Goal: Task Accomplishment & Management: Complete application form

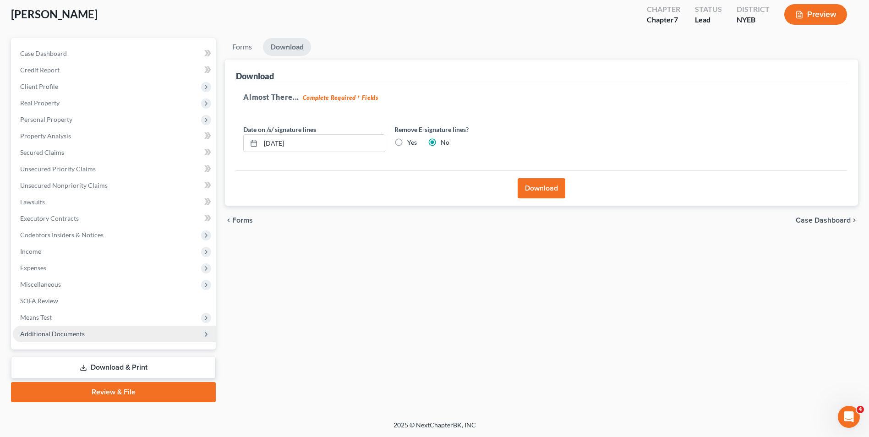
click at [78, 337] on span "Additional Documents" at bounding box center [52, 334] width 65 height 8
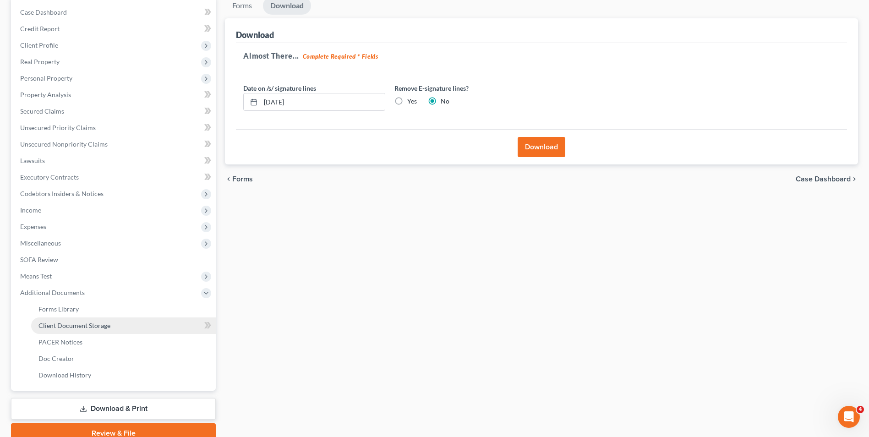
scroll to position [132, 0]
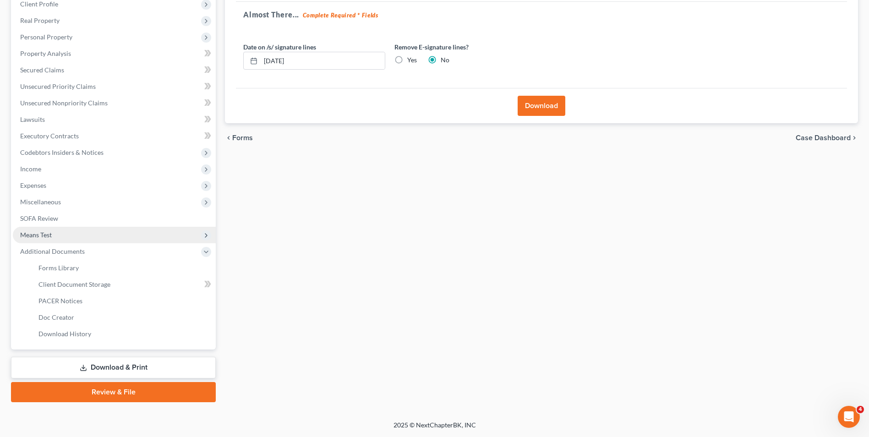
click at [68, 233] on span "Means Test" at bounding box center [114, 235] width 203 height 16
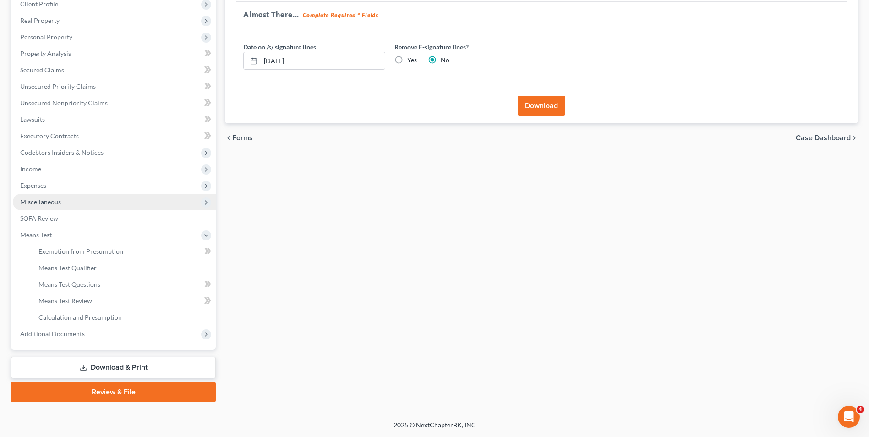
click at [62, 203] on span "Miscellaneous" at bounding box center [114, 202] width 203 height 16
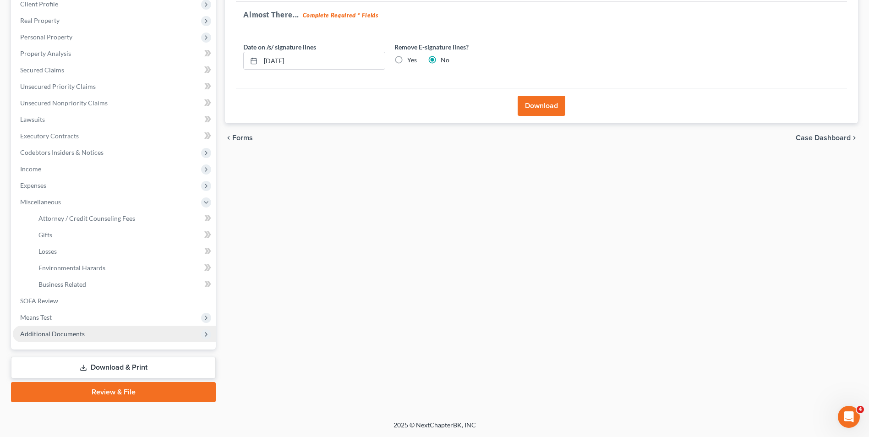
click at [72, 335] on span "Additional Documents" at bounding box center [52, 334] width 65 height 8
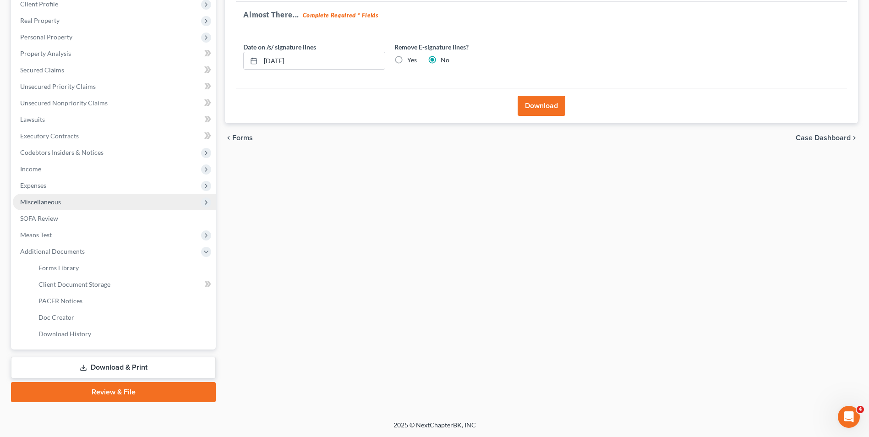
click at [62, 198] on span "Miscellaneous" at bounding box center [114, 202] width 203 height 16
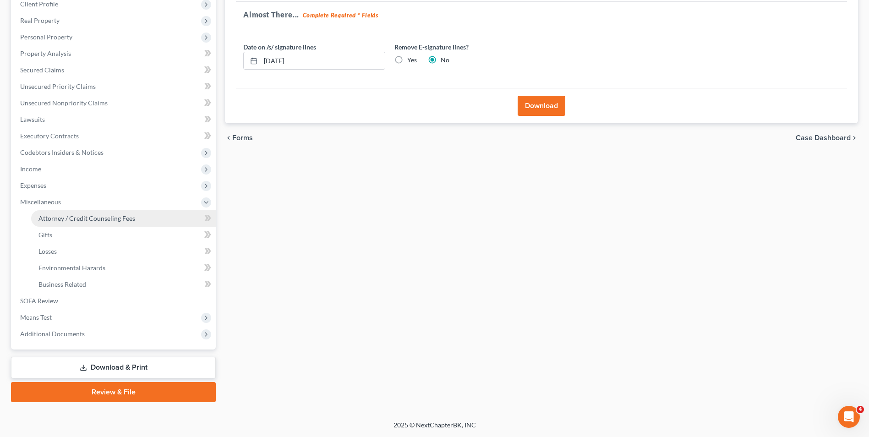
click at [68, 220] on span "Attorney / Credit Counseling Fees" at bounding box center [86, 218] width 97 height 8
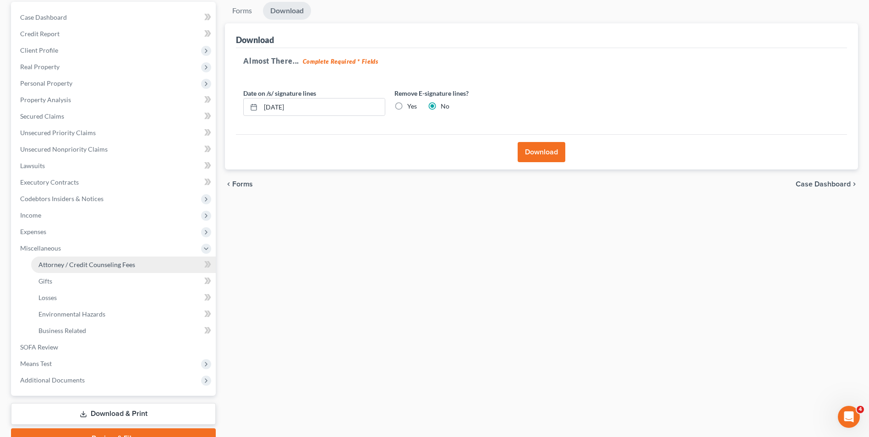
select select "0"
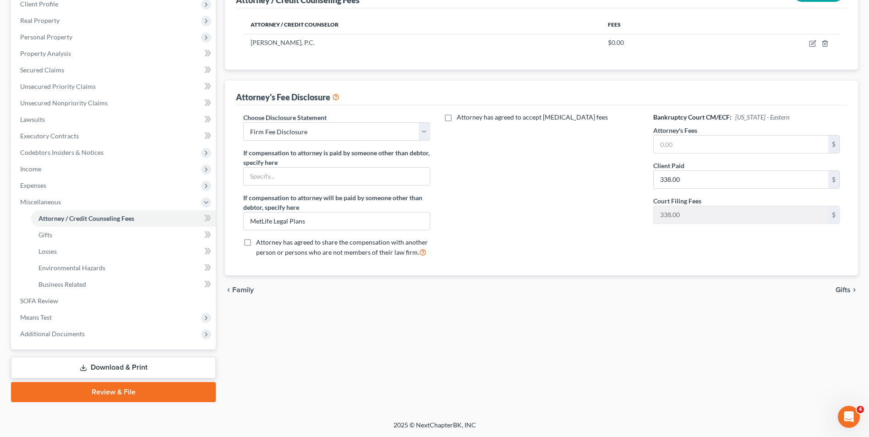
scroll to position [41, 0]
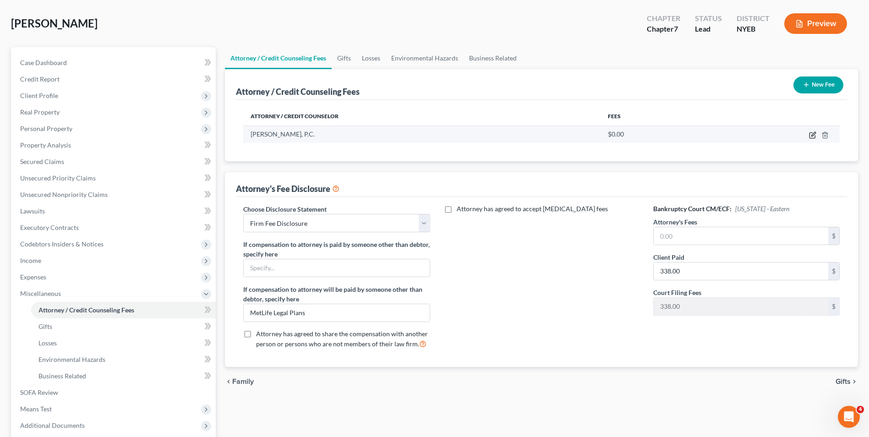
click at [810, 135] on icon "button" at bounding box center [812, 135] width 5 height 5
select select "35"
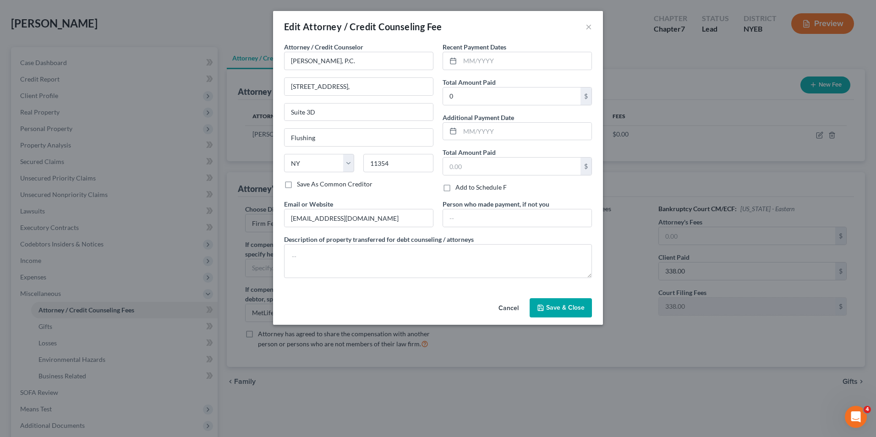
click at [590, 305] on button "Save & Close" at bounding box center [561, 307] width 62 height 19
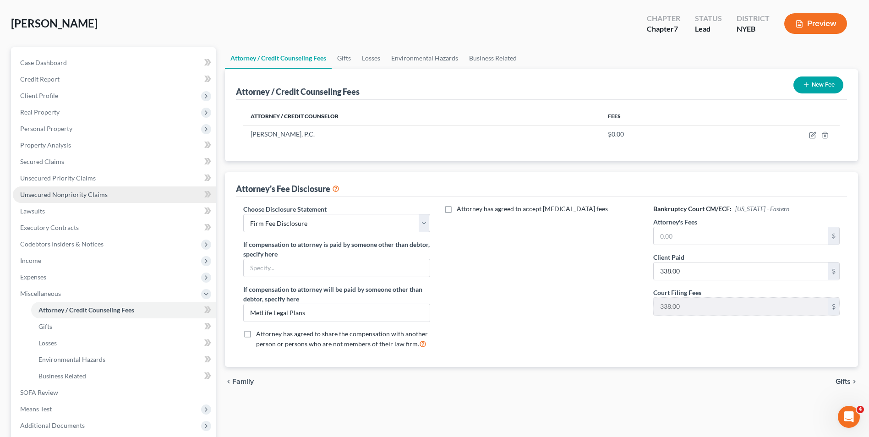
click at [75, 193] on span "Unsecured Nonpriority Claims" at bounding box center [64, 195] width 88 height 8
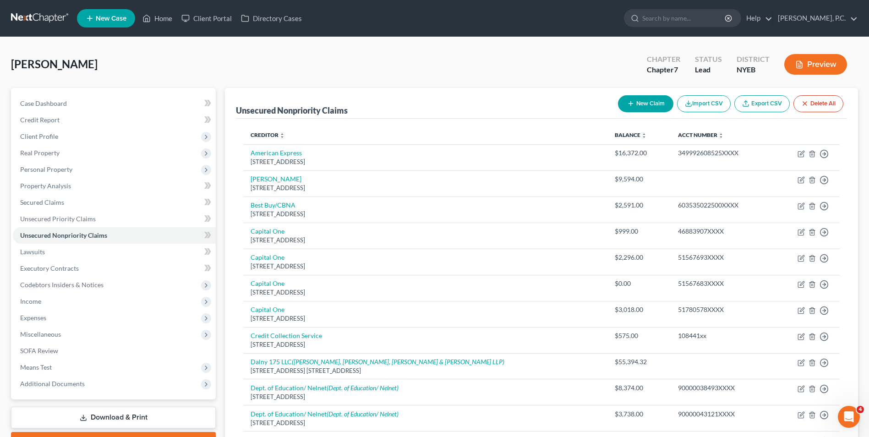
click at [654, 102] on button "New Claim" at bounding box center [645, 103] width 55 height 17
select select "0"
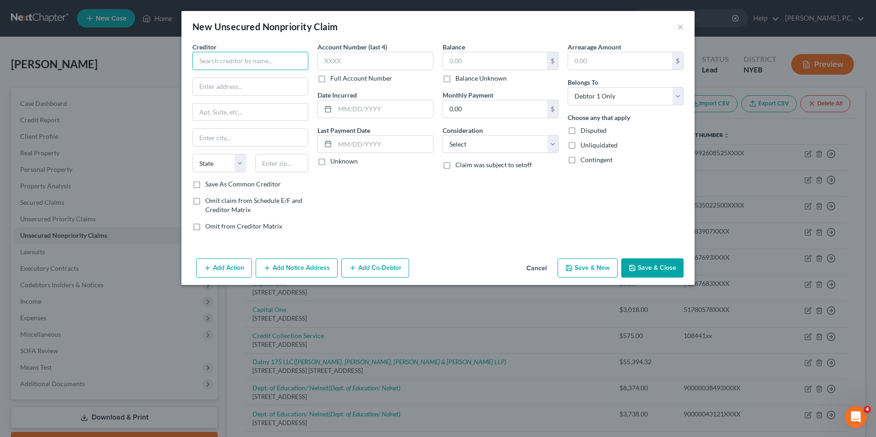
click at [262, 60] on input "text" at bounding box center [250, 61] width 116 height 18
type input "MTA Bridges and Tunnels"
click at [274, 84] on input "text" at bounding box center [250, 86] width 115 height 17
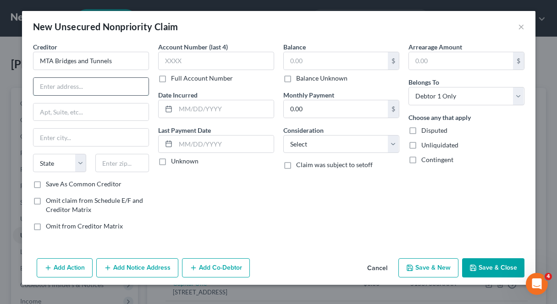
click at [83, 90] on input "text" at bounding box center [90, 86] width 115 height 17
type input "2 Broadway"
click at [88, 112] on input "text" at bounding box center [90, 112] width 115 height 17
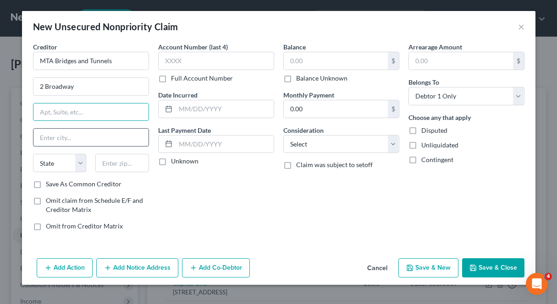
click at [82, 144] on input "text" at bounding box center [90, 137] width 115 height 17
type input "[US_STATE]"
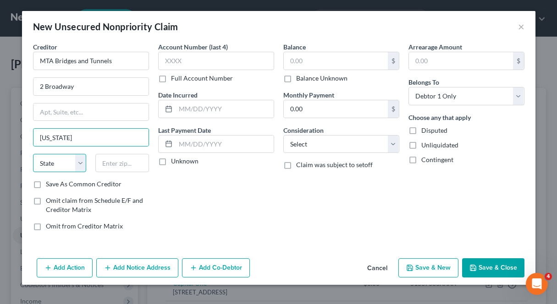
click at [69, 164] on select "State [US_STATE] AK AR AZ CA CO CT DE DC [GEOGRAPHIC_DATA] [GEOGRAPHIC_DATA] GU…" at bounding box center [60, 163] width 54 height 18
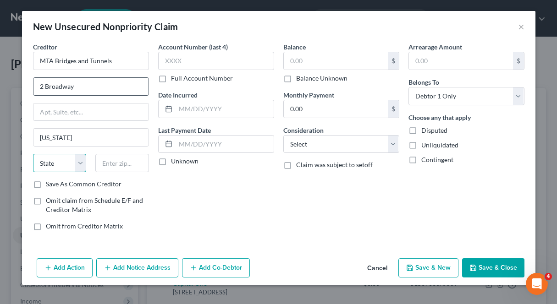
select select "35"
click at [33, 154] on select "State [US_STATE] AK AR AZ CA CO CT DE DC [GEOGRAPHIC_DATA] [GEOGRAPHIC_DATA] GU…" at bounding box center [60, 163] width 54 height 18
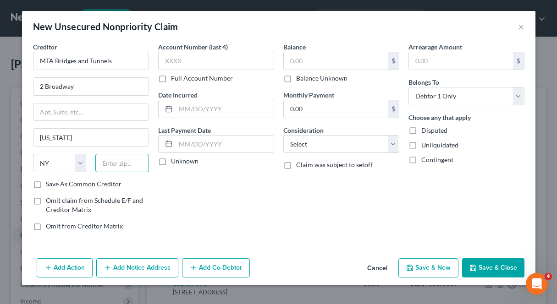
click at [125, 165] on input "text" at bounding box center [122, 163] width 54 height 18
type input "10004"
click at [207, 58] on input "text" at bounding box center [216, 61] width 116 height 18
select select "33"
paste input "2190"
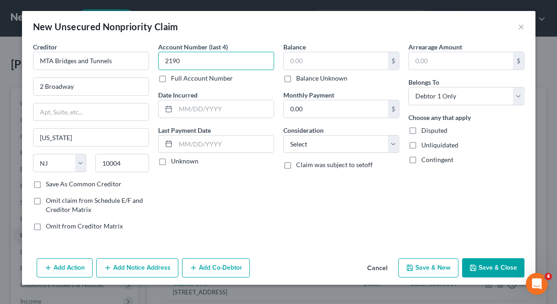
type input "2190"
click at [225, 202] on div "Account Number (last 4) 2190 Full Account Number Date Incurred Last Payment Dat…" at bounding box center [216, 140] width 125 height 196
click at [310, 59] on input "text" at bounding box center [336, 60] width 104 height 17
type input "1,726.11"
click at [421, 130] on label "Disputed" at bounding box center [434, 130] width 26 height 9
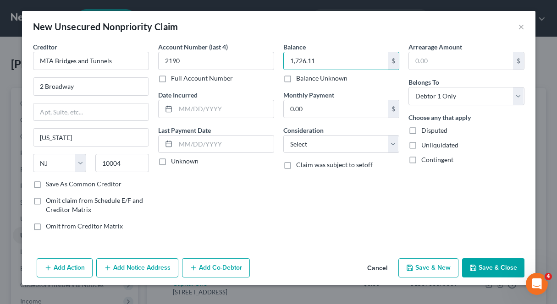
click at [425, 130] on input "Disputed" at bounding box center [428, 129] width 6 height 6
checkbox input "true"
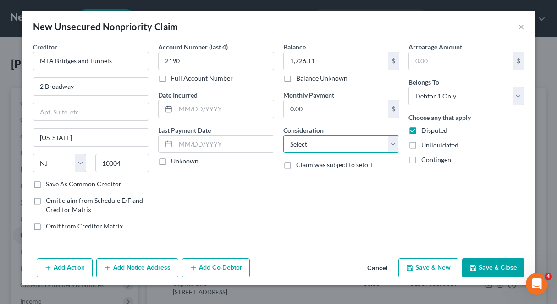
click at [333, 144] on select "Select Cable / Satellite Services Collection Agency Credit Card Debt Debt Couns…" at bounding box center [341, 144] width 116 height 18
select select "14"
click at [283, 135] on select "Select Cable / Satellite Services Collection Agency Credit Card Debt Debt Couns…" at bounding box center [341, 144] width 116 height 18
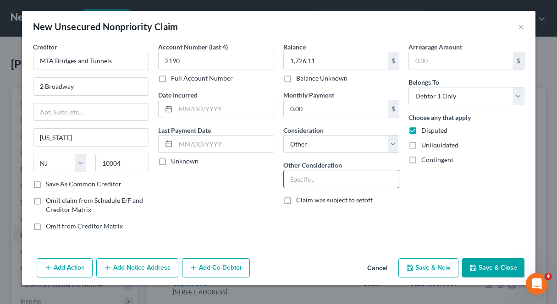
click at [329, 184] on input "text" at bounding box center [341, 178] width 115 height 17
type input "Toll Bills"
click at [162, 268] on button "Add Notice Address" at bounding box center [137, 267] width 82 height 19
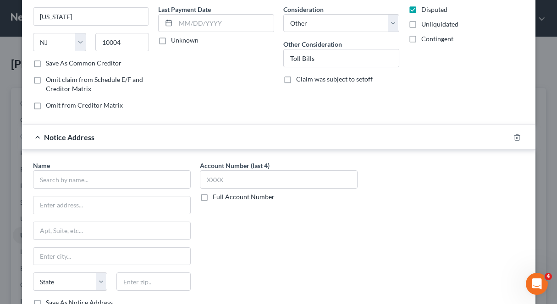
scroll to position [137, 0]
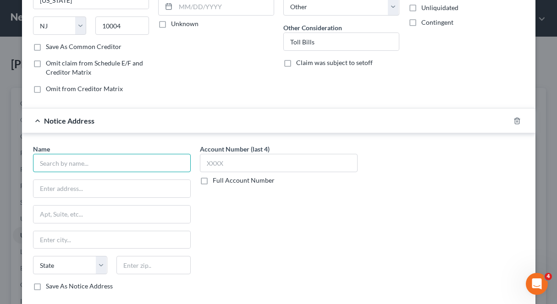
click at [150, 166] on input "text" at bounding box center [112, 163] width 158 height 18
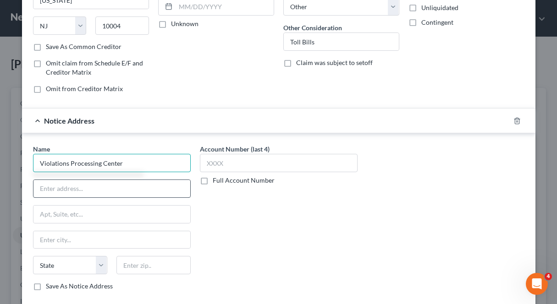
type input "Violations Processing Center"
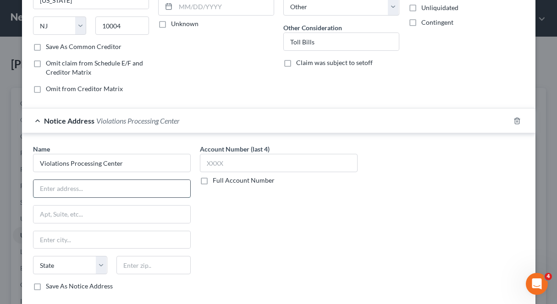
click at [143, 186] on input "text" at bounding box center [111, 188] width 157 height 17
type input "PO Box 15186"
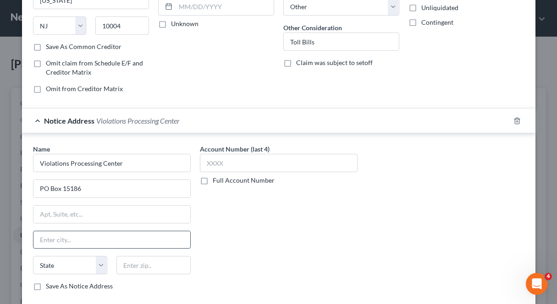
click at [119, 242] on input "text" at bounding box center [111, 239] width 157 height 17
type input "A"
type input "[GEOGRAPHIC_DATA]"
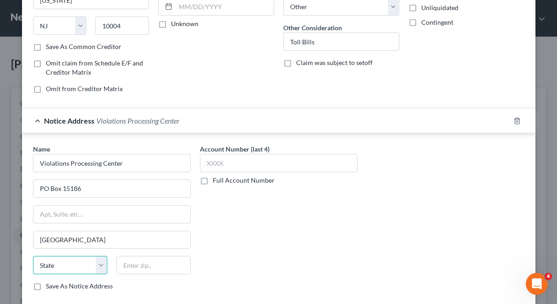
click at [61, 265] on select "State [US_STATE] AK AR AZ CA CO CT DE DC [GEOGRAPHIC_DATA] [GEOGRAPHIC_DATA] GU…" at bounding box center [70, 265] width 74 height 18
select select "35"
click at [33, 256] on select "State [US_STATE] AK AR AZ CA CO CT DE DC [GEOGRAPHIC_DATA] [GEOGRAPHIC_DATA] GU…" at bounding box center [70, 265] width 74 height 18
click at [132, 264] on input "text" at bounding box center [153, 265] width 74 height 18
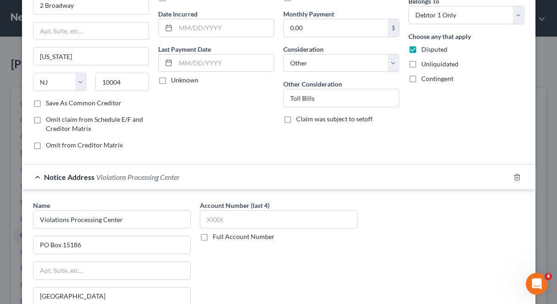
scroll to position [98, 0]
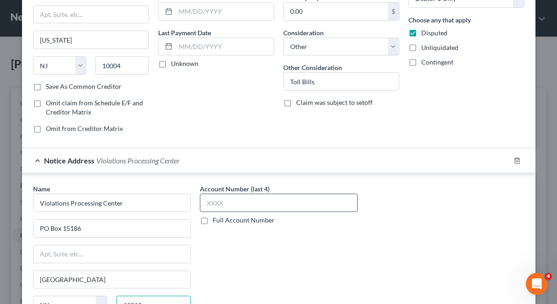
type input "12212"
click at [236, 209] on input "text" at bounding box center [279, 203] width 158 height 18
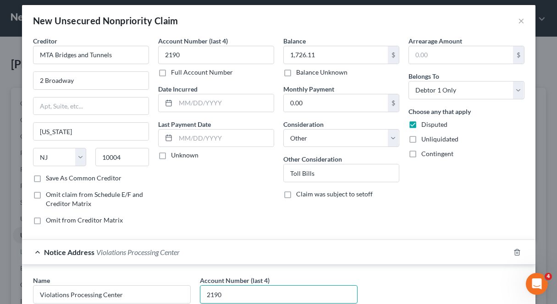
type input "2190"
click at [171, 70] on label "Full Account Number" at bounding box center [202, 72] width 62 height 9
click at [175, 70] on input "Full Account Number" at bounding box center [178, 71] width 6 height 6
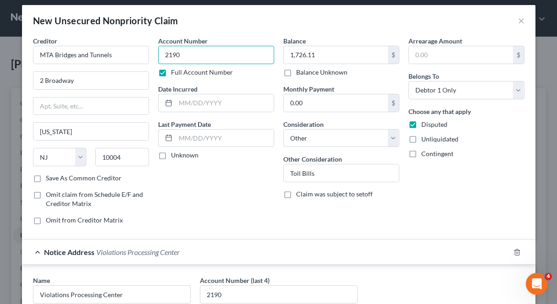
drag, startPoint x: 182, startPoint y: 49, endPoint x: 153, endPoint y: 55, distance: 30.2
click at [154, 55] on div "Account Number 2190 Full Account Number Date Incurred Last Payment Date Unknown" at bounding box center [216, 134] width 125 height 196
paste input "685832190"
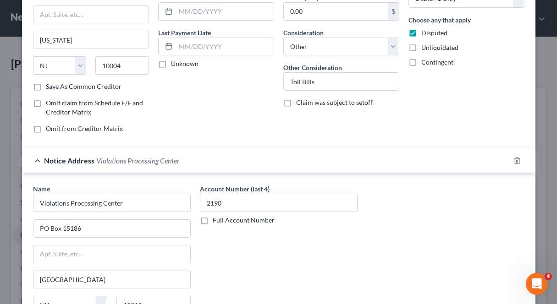
scroll to position [189, 0]
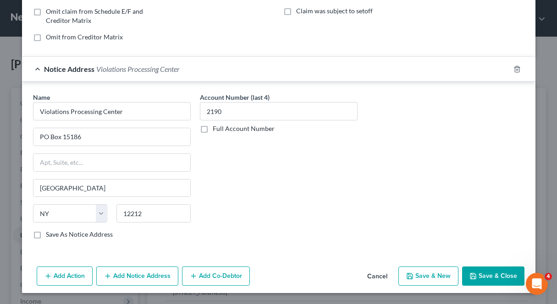
type input "685832190"
click at [213, 130] on label "Full Account Number" at bounding box center [244, 128] width 62 height 9
click at [216, 130] on input "Full Account Number" at bounding box center [219, 127] width 6 height 6
drag, startPoint x: 225, startPoint y: 114, endPoint x: 202, endPoint y: 111, distance: 23.1
click at [202, 111] on input "2190" at bounding box center [279, 111] width 158 height 18
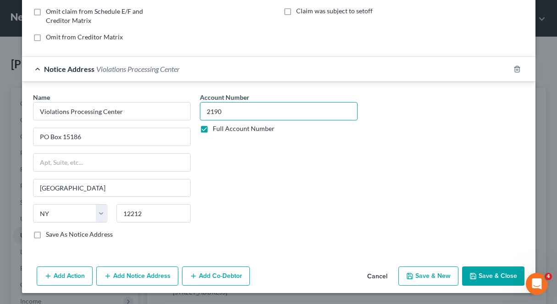
paste input "68583"
type input "685832190"
click at [478, 274] on button "Save & Close" at bounding box center [493, 276] width 62 height 19
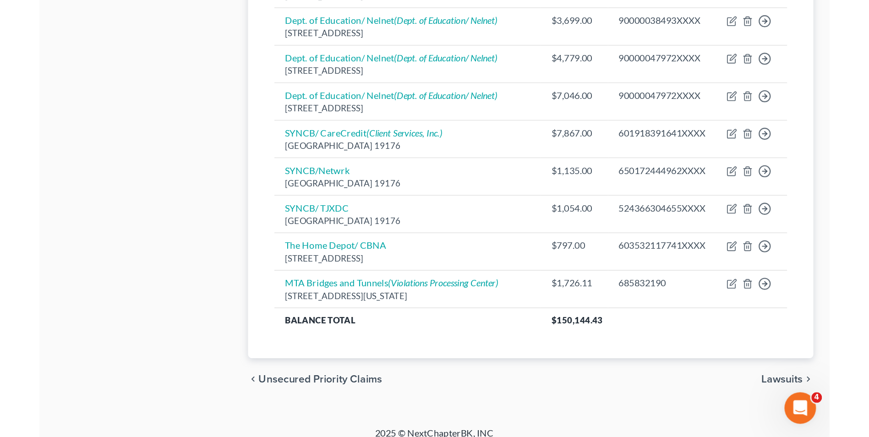
scroll to position [381, 0]
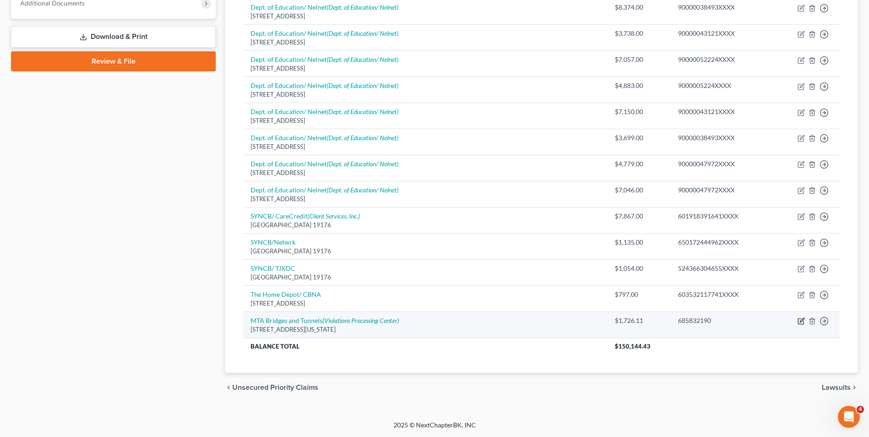
click at [802, 321] on icon "button" at bounding box center [801, 321] width 7 height 7
select select "33"
select select "14"
select select "0"
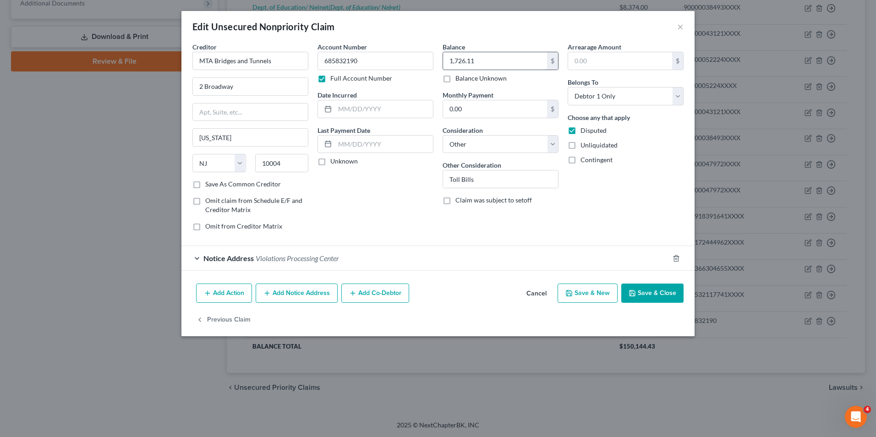
click at [486, 59] on input "1,726.11" at bounding box center [495, 60] width 104 height 17
type input "1,793.74"
click at [675, 298] on button "Save & Close" at bounding box center [652, 293] width 62 height 19
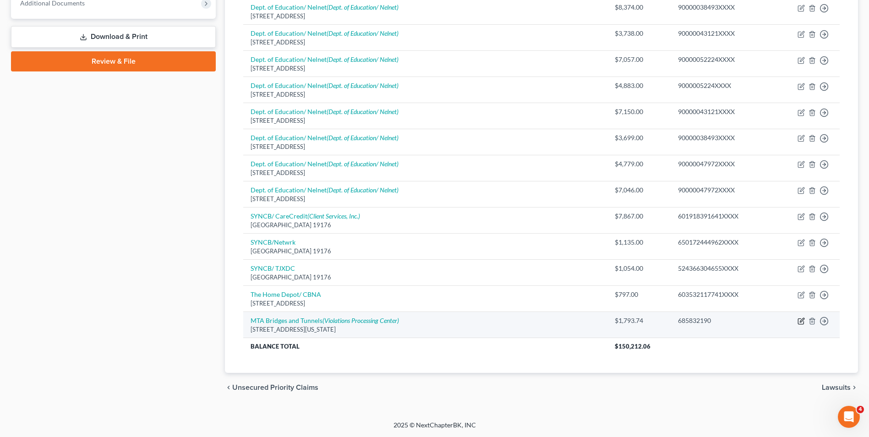
click at [801, 320] on icon "button" at bounding box center [801, 321] width 7 height 7
select select "33"
select select "14"
select select "0"
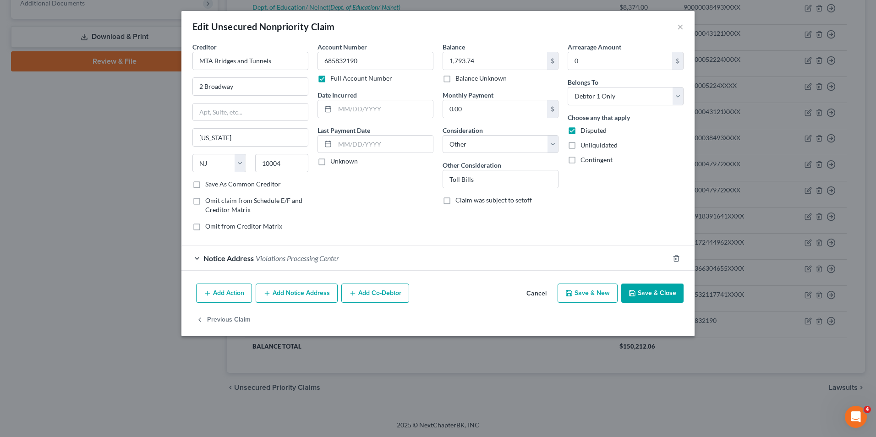
click at [324, 254] on span "Violations Processing Center" at bounding box center [297, 258] width 83 height 9
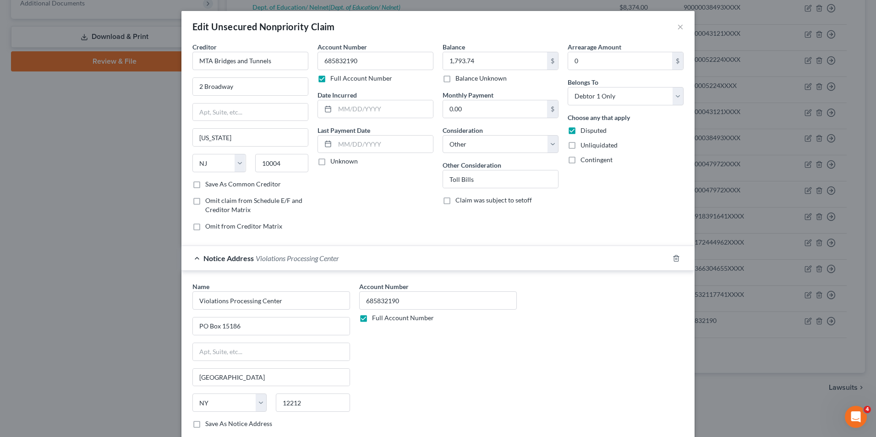
click at [324, 254] on span "Violations Processing Center" at bounding box center [297, 258] width 83 height 9
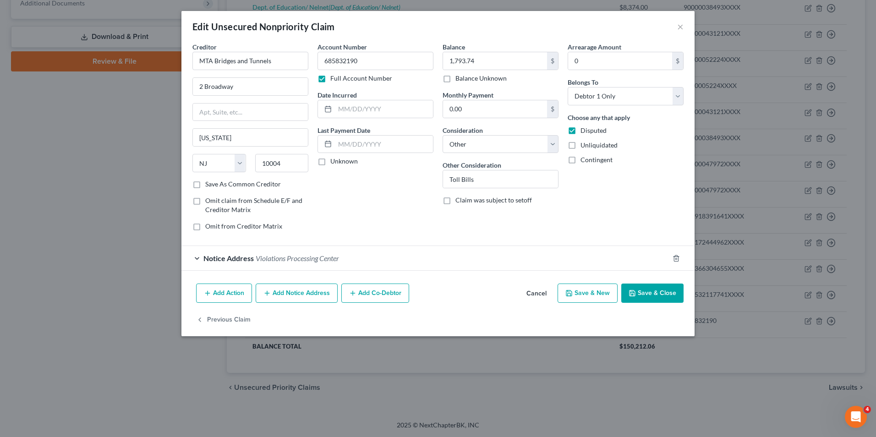
click at [664, 297] on button "Save & Close" at bounding box center [652, 293] width 62 height 19
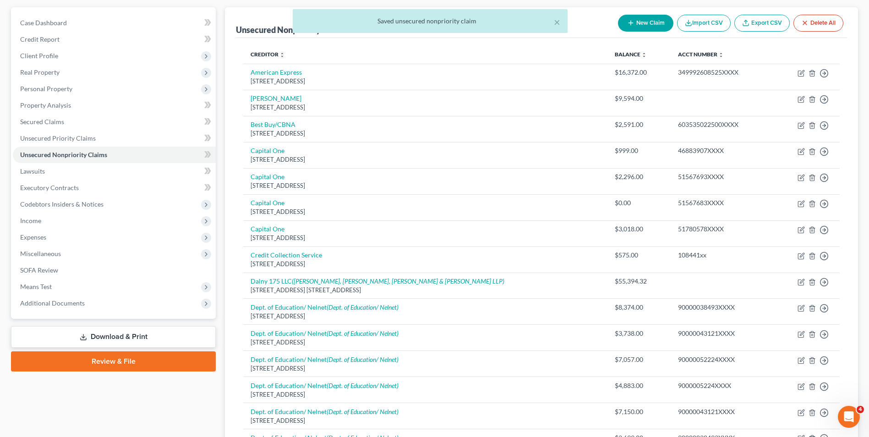
scroll to position [0, 0]
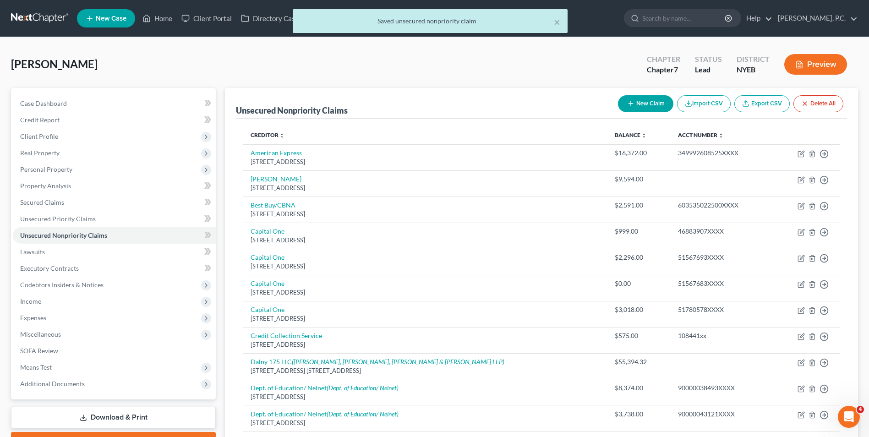
click at [51, 15] on div "× Saved unsecured nonpriority claim" at bounding box center [429, 23] width 869 height 28
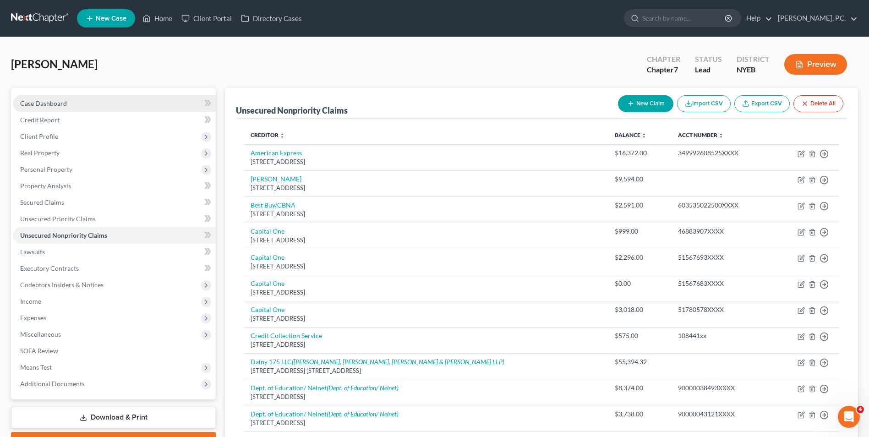
click at [66, 104] on span "Case Dashboard" at bounding box center [43, 103] width 47 height 8
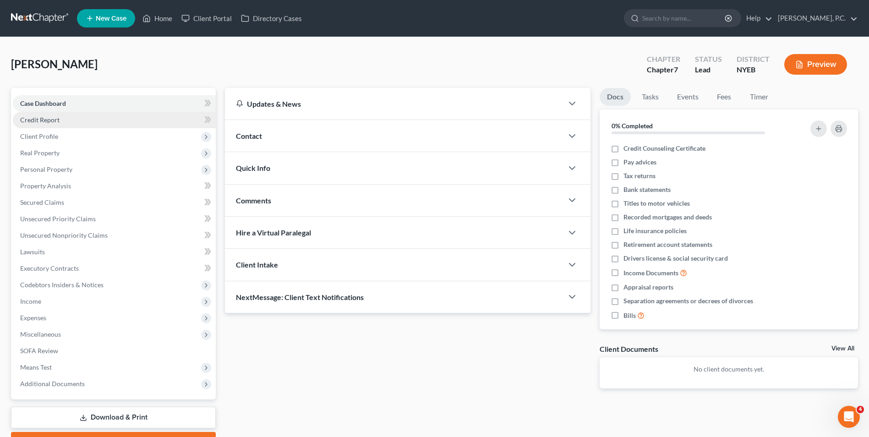
click at [57, 121] on span "Credit Report" at bounding box center [39, 120] width 39 height 8
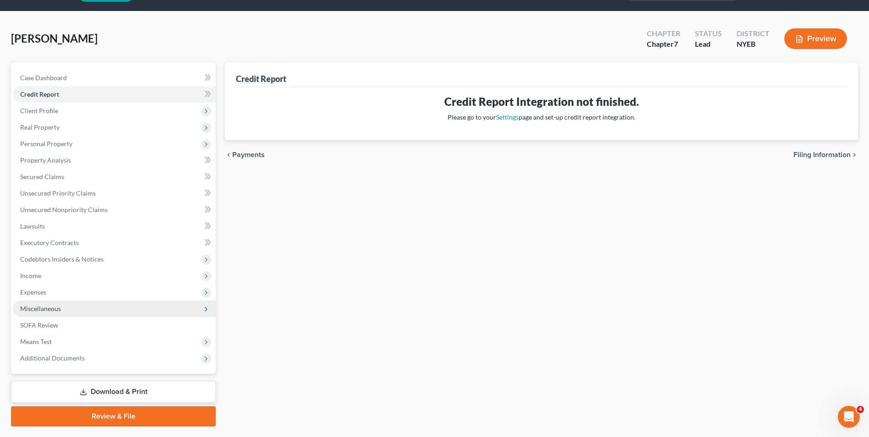
scroll to position [50, 0]
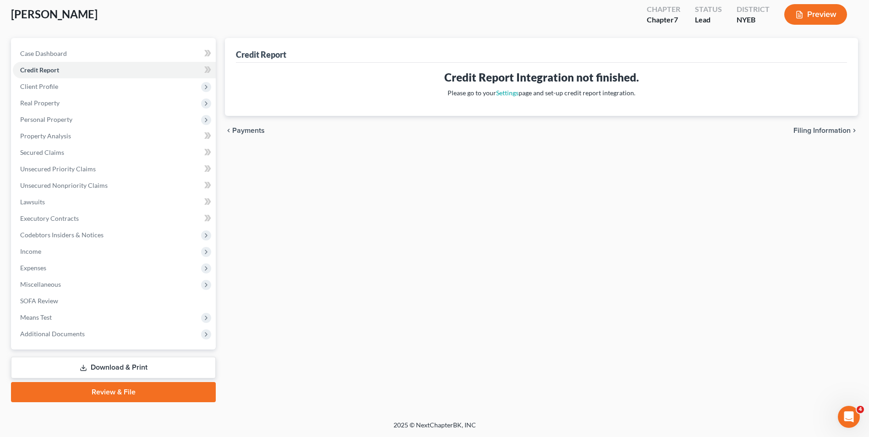
click at [98, 370] on link "Download & Print" at bounding box center [113, 368] width 205 height 22
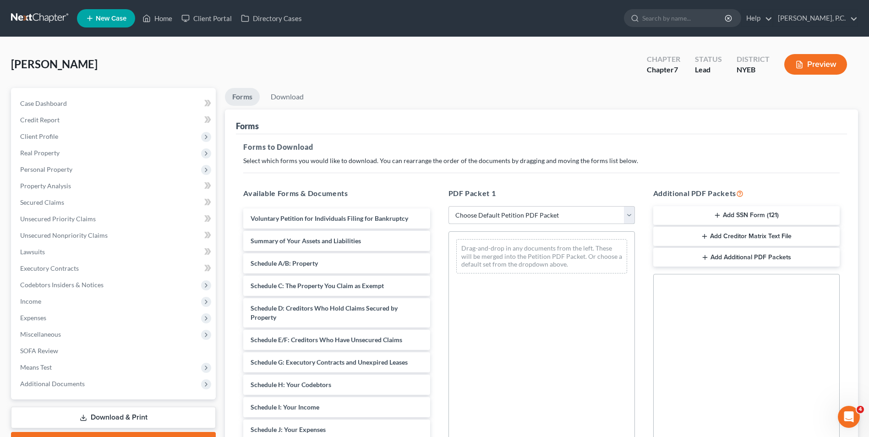
click at [511, 219] on select "Choose Default Petition PDF Packet Complete Bankruptcy Petition (all forms and …" at bounding box center [542, 215] width 187 height 18
select select "0"
click at [449, 206] on select "Choose Default Petition PDF Packet Complete Bankruptcy Petition (all forms and …" at bounding box center [542, 215] width 187 height 18
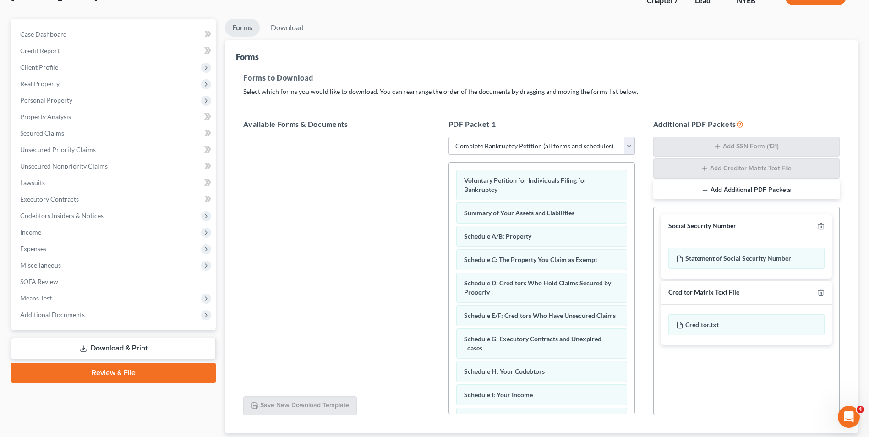
scroll to position [130, 0]
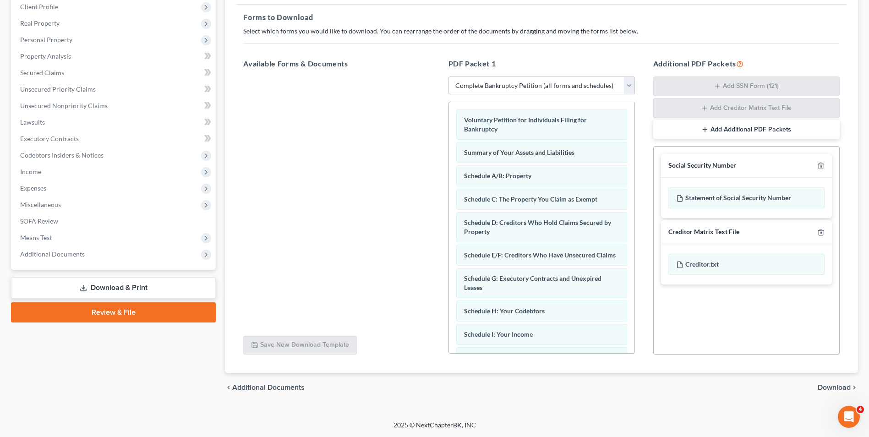
click at [838, 390] on span "Download" at bounding box center [834, 387] width 33 height 7
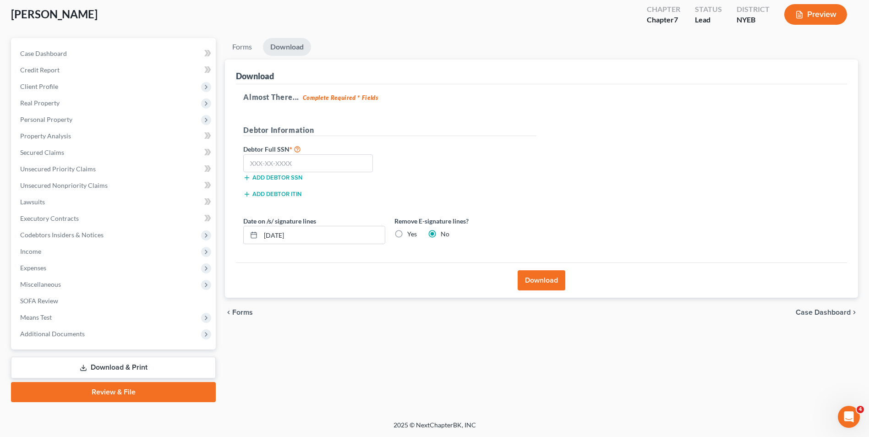
click at [247, 310] on span "Forms" at bounding box center [242, 312] width 21 height 7
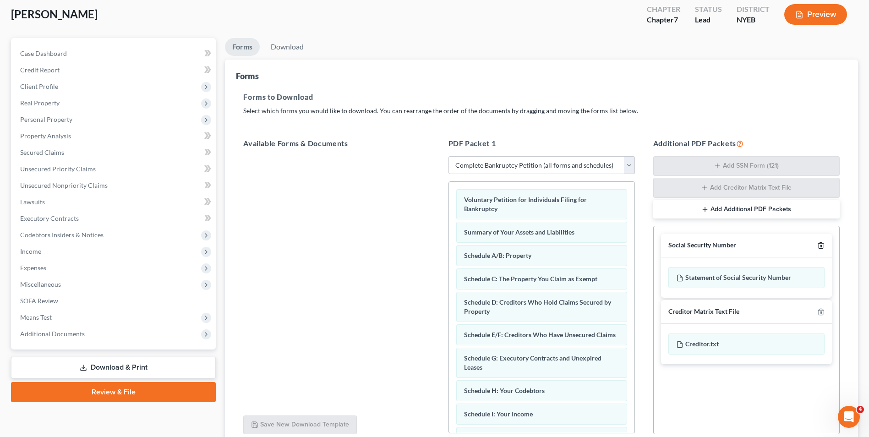
click at [821, 244] on polyline "button" at bounding box center [820, 244] width 5 height 0
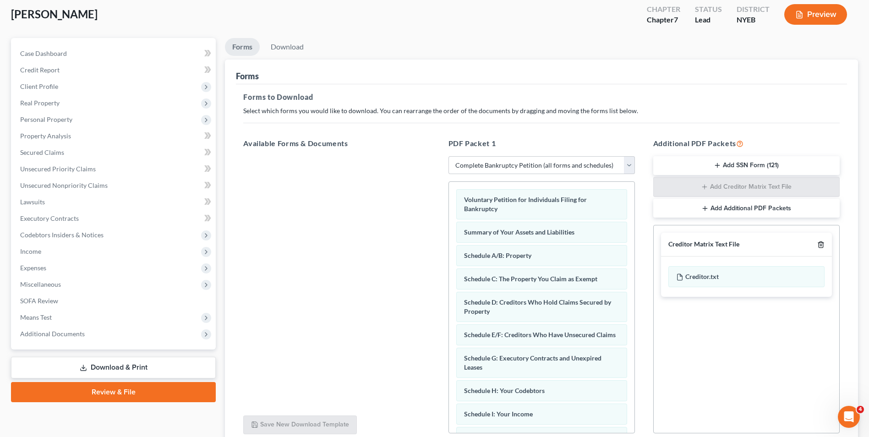
click at [821, 244] on icon "button" at bounding box center [821, 244] width 7 height 7
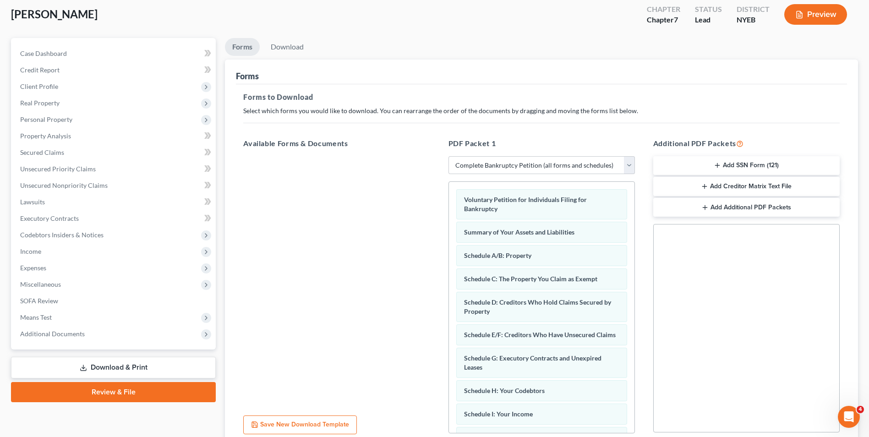
scroll to position [129, 0]
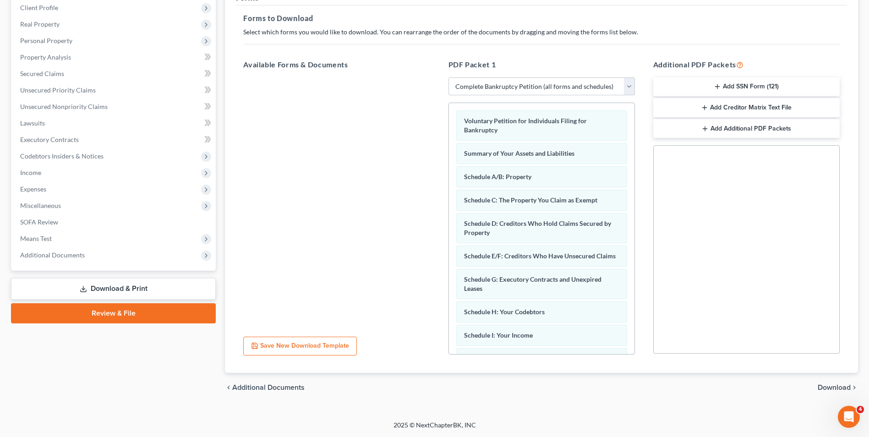
click at [830, 388] on span "Download" at bounding box center [834, 387] width 33 height 7
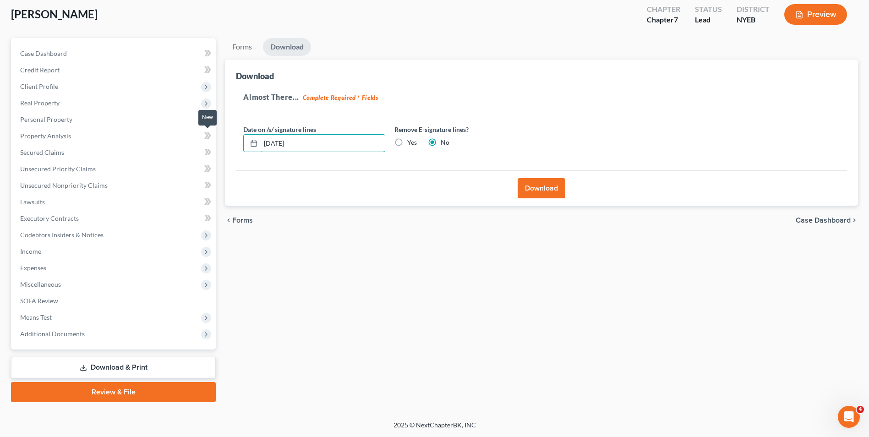
drag, startPoint x: 329, startPoint y: 142, endPoint x: 201, endPoint y: 134, distance: 128.1
click at [201, 134] on div "Petition Navigation Case Dashboard Payments Invoices Payments Payments Credit R…" at bounding box center [434, 220] width 857 height 364
click at [407, 143] on label "Yes" at bounding box center [412, 142] width 10 height 9
click at [411, 143] on input "Yes" at bounding box center [414, 141] width 6 height 6
radio input "true"
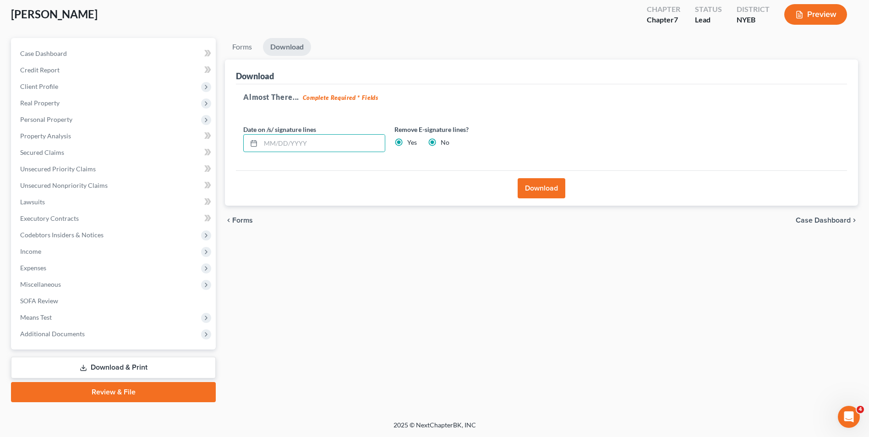
radio input "false"
click at [540, 194] on button "Download" at bounding box center [542, 188] width 48 height 20
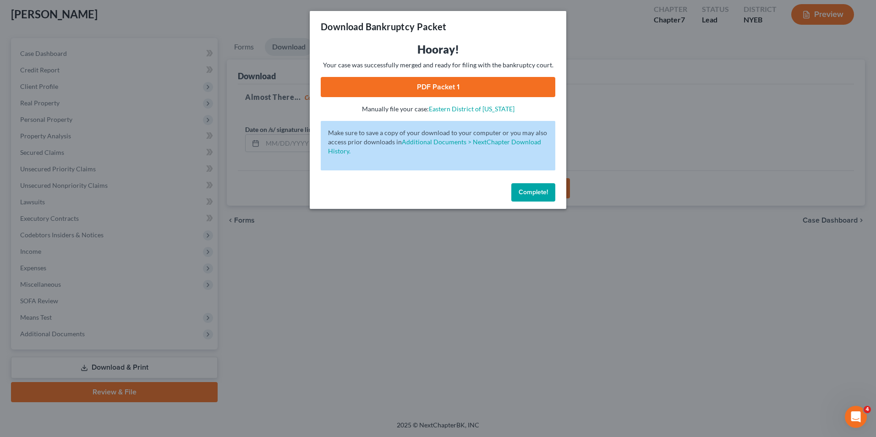
click at [472, 89] on link "PDF Packet 1" at bounding box center [438, 87] width 235 height 20
click at [531, 195] on span "Complete!" at bounding box center [533, 192] width 29 height 8
